Goal: Information Seeking & Learning: Learn about a topic

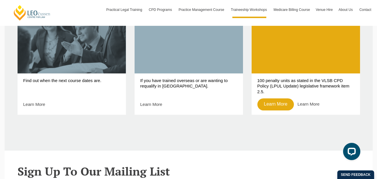
scroll to position [230, 0]
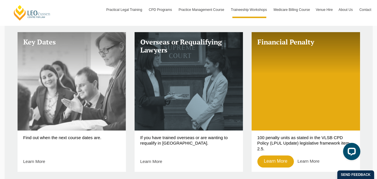
click at [58, 69] on link "Key Dates" at bounding box center [72, 81] width 108 height 99
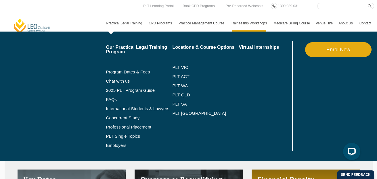
scroll to position [86, 0]
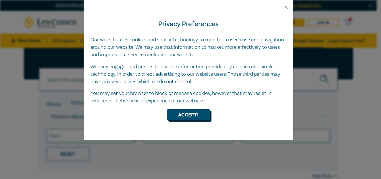
click at [191, 114] on button "Accept!" at bounding box center [188, 115] width 43 height 11
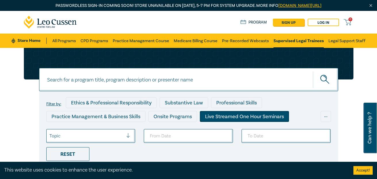
click at [215, 116] on div "Live Streamed One Hour Seminars" at bounding box center [244, 116] width 89 height 11
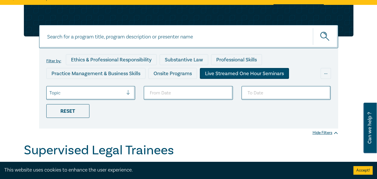
scroll to position [57, 0]
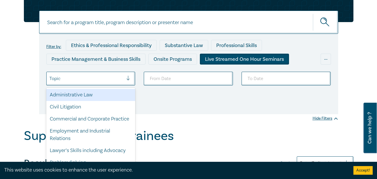
click at [129, 76] on div at bounding box center [130, 78] width 9 height 13
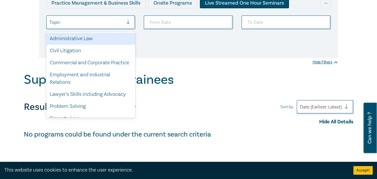
scroll to position [115, 0]
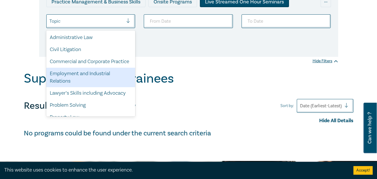
click at [217, 84] on div "Supervised Legal Trainees" at bounding box center [188, 80] width 329 height 18
